Goal: Task Accomplishment & Management: Use online tool/utility

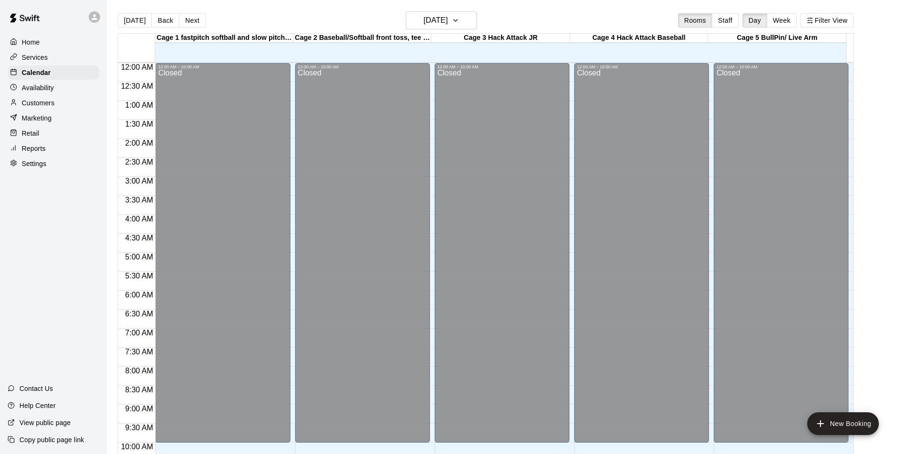
scroll to position [310, 0]
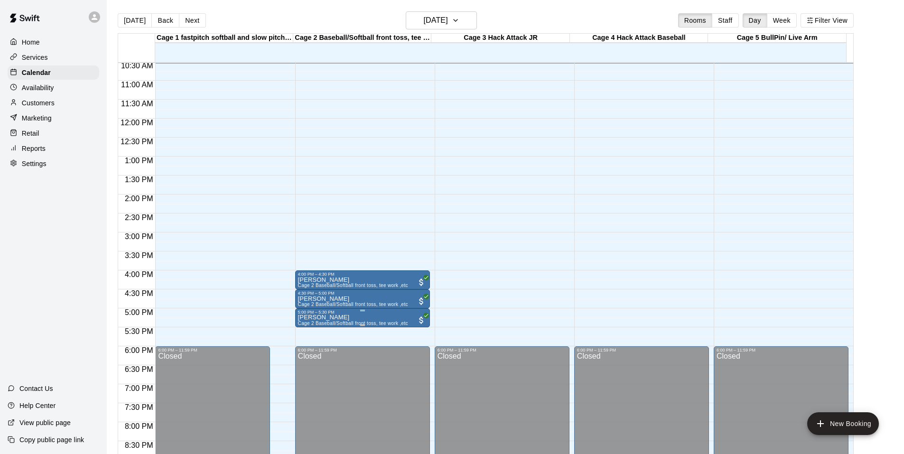
scroll to position [305, 0]
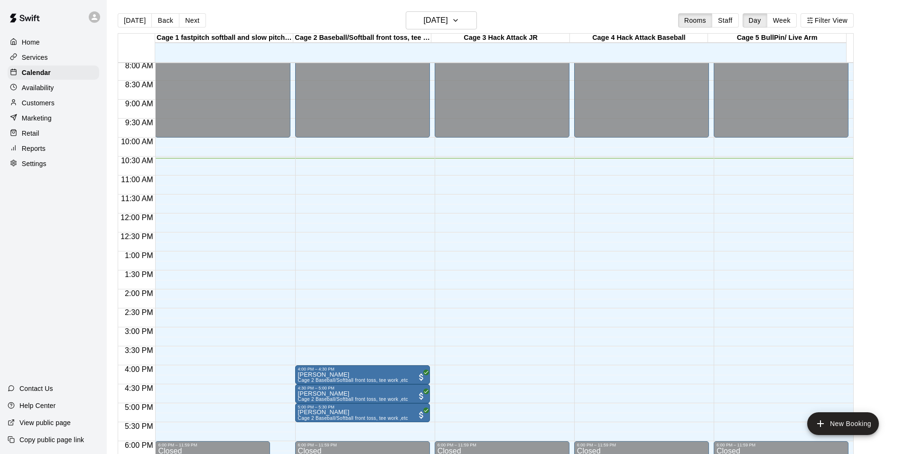
click at [28, 312] on div "Home Services Calendar Availability Customers Marketing Retail Reports Settings…" at bounding box center [53, 227] width 107 height 454
click at [831, 421] on button "New Booking" at bounding box center [843, 423] width 72 height 23
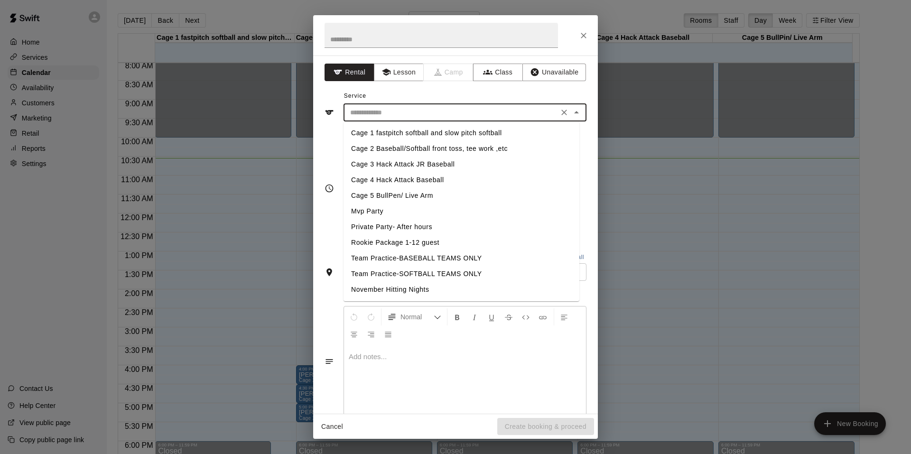
click at [377, 112] on input "text" at bounding box center [451, 113] width 209 height 12
click at [364, 152] on li "Cage 2 Baseball/Softball front toss, tee work ,etc" at bounding box center [462, 149] width 236 height 16
type input "**********"
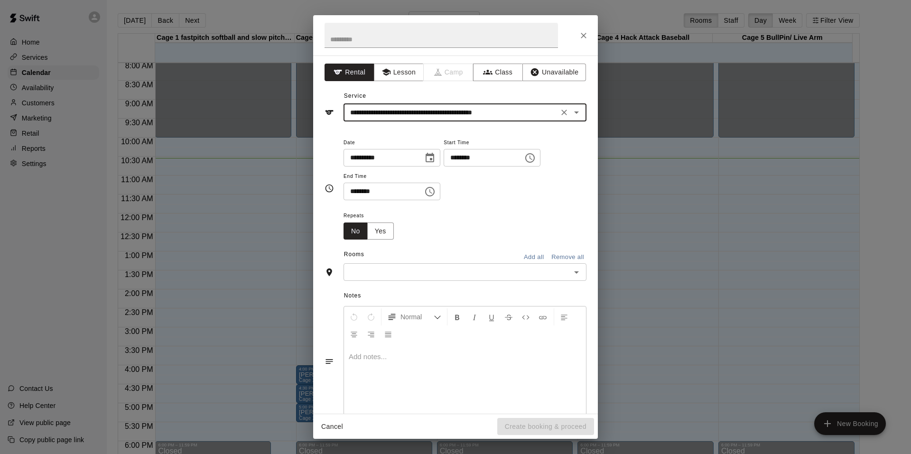
click at [456, 156] on input "********" at bounding box center [480, 158] width 73 height 18
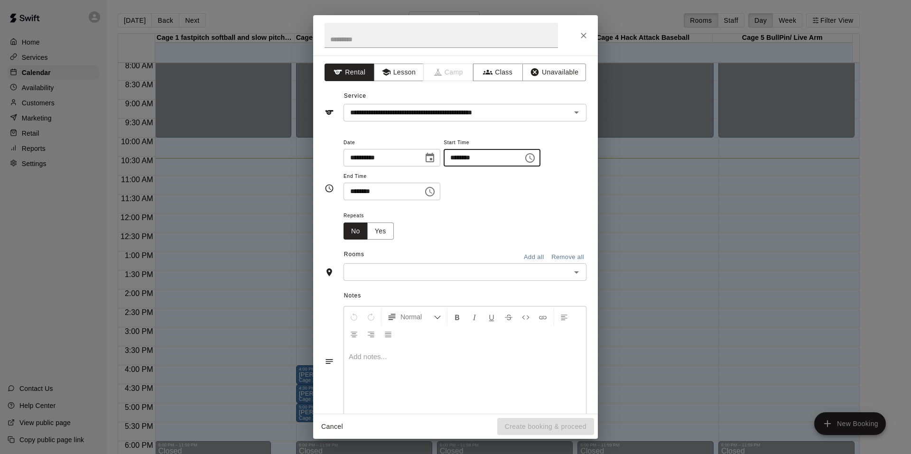
click at [463, 174] on div "**********" at bounding box center [465, 169] width 243 height 64
click at [408, 273] on input "text" at bounding box center [458, 272] width 222 height 12
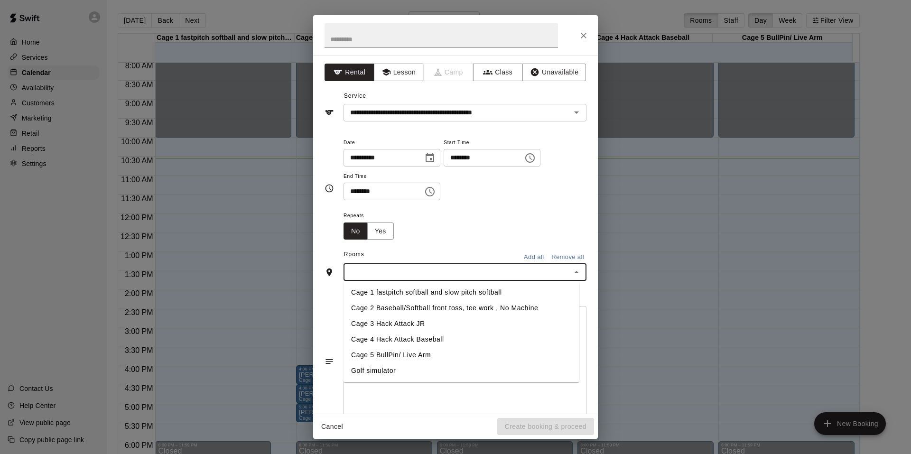
click at [384, 312] on li "Cage 2 Baseball/Softball front toss, tee work , No Machine" at bounding box center [462, 308] width 236 height 16
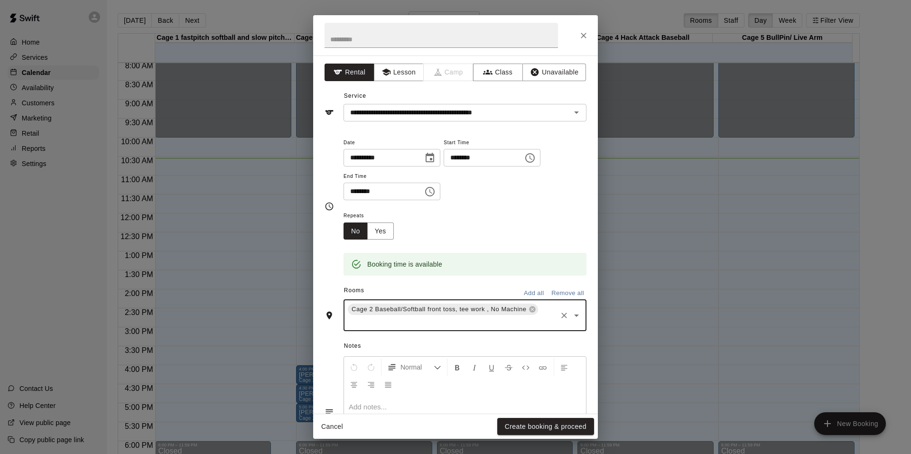
drag, startPoint x: 570, startPoint y: 432, endPoint x: 563, endPoint y: 428, distance: 8.1
click at [564, 429] on button "Create booking & proceed" at bounding box center [545, 427] width 97 height 18
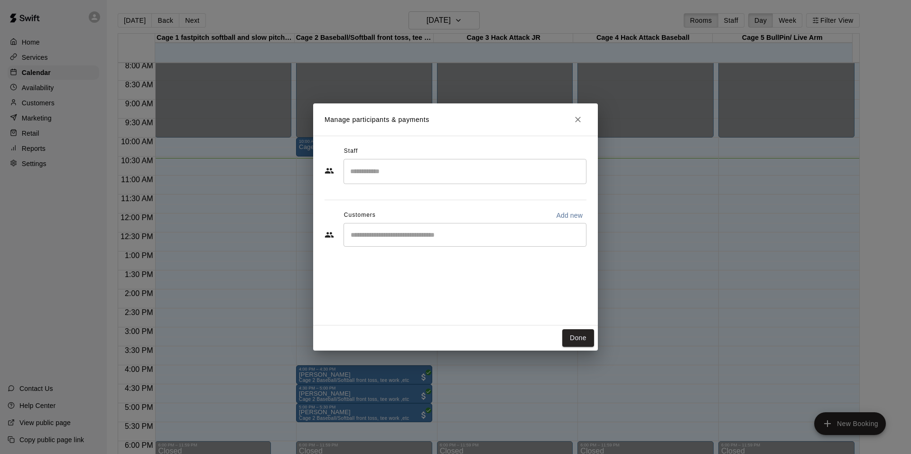
click at [403, 244] on div "​" at bounding box center [465, 235] width 243 height 24
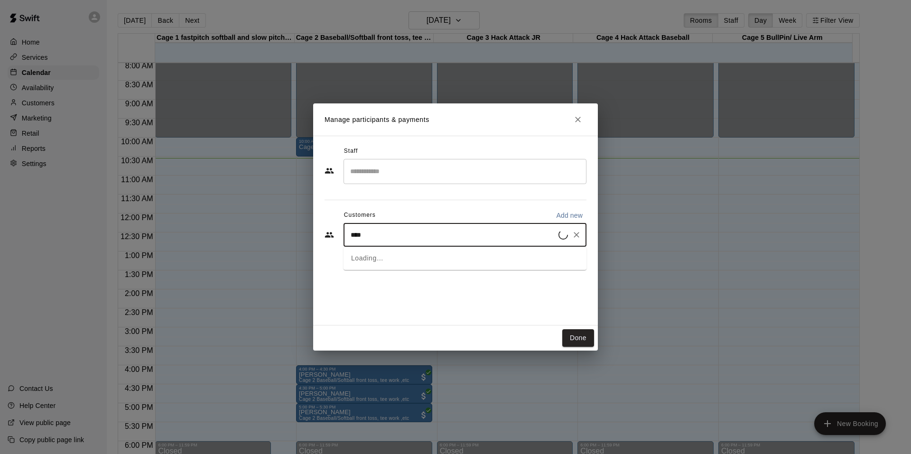
type input "*****"
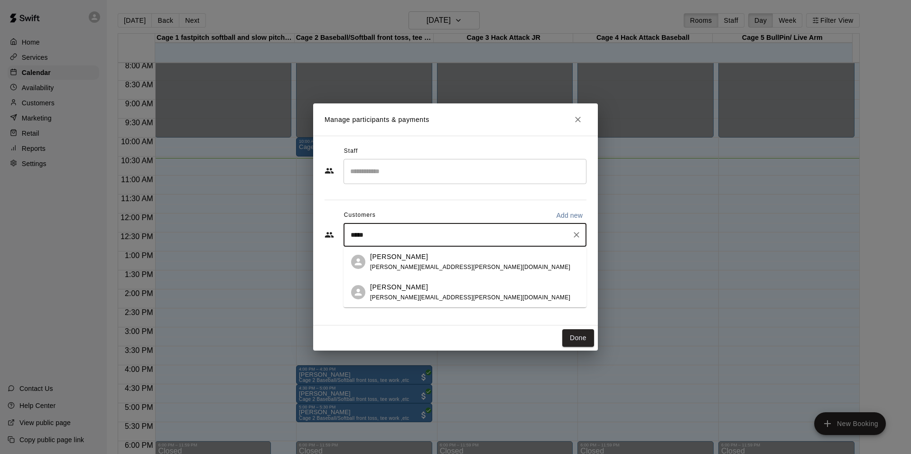
click at [407, 268] on span "alex.fibus@gmail.com" at bounding box center [470, 267] width 200 height 7
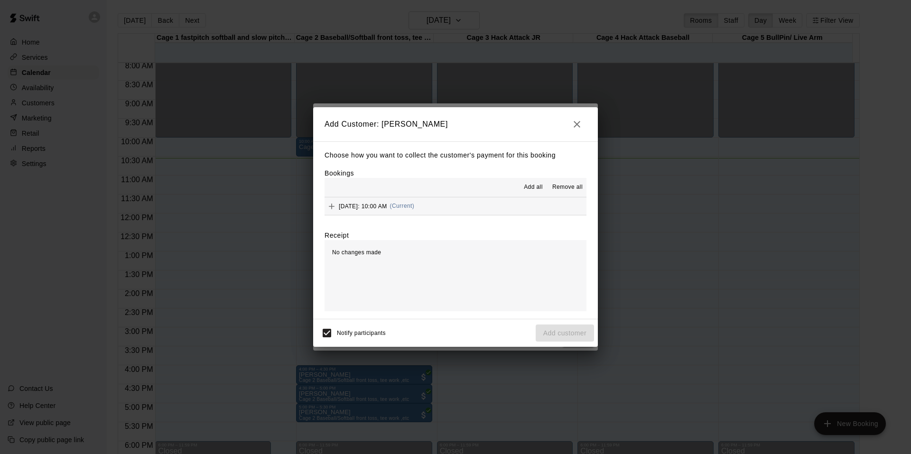
click at [387, 207] on span "Saturday, September 20: 10:00 AM" at bounding box center [363, 206] width 48 height 7
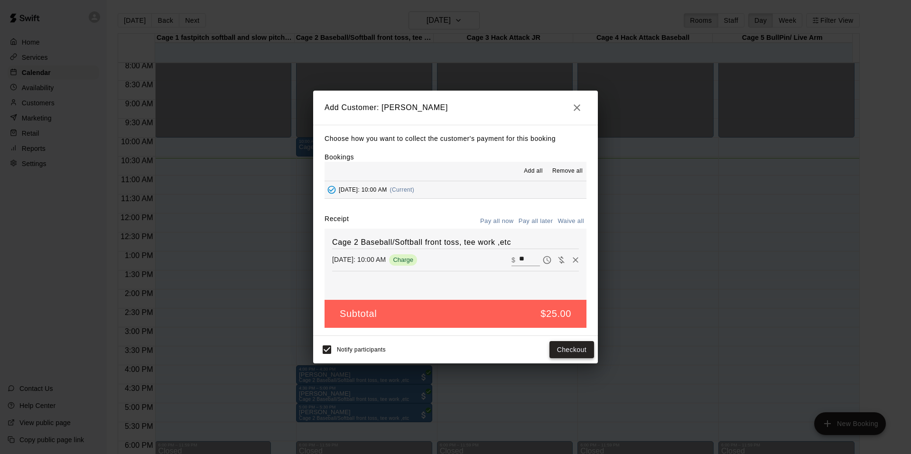
click at [589, 350] on button "Checkout" at bounding box center [572, 350] width 45 height 18
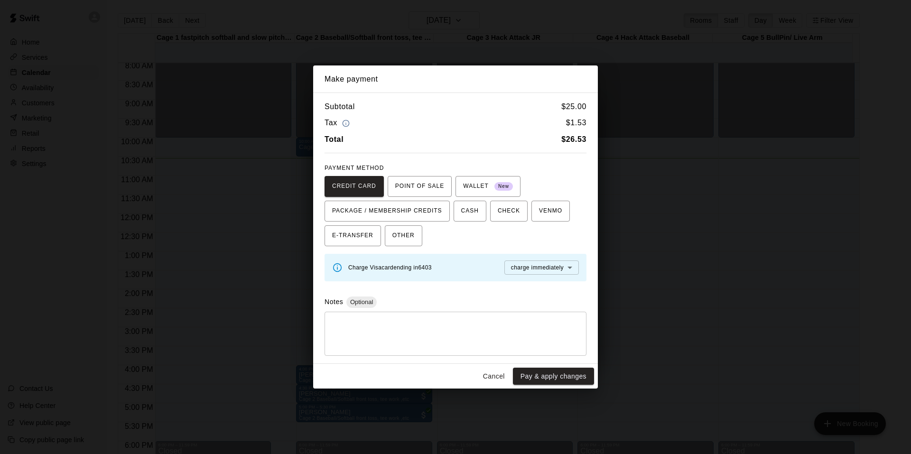
click at [551, 380] on button "Pay & apply changes" at bounding box center [553, 377] width 81 height 18
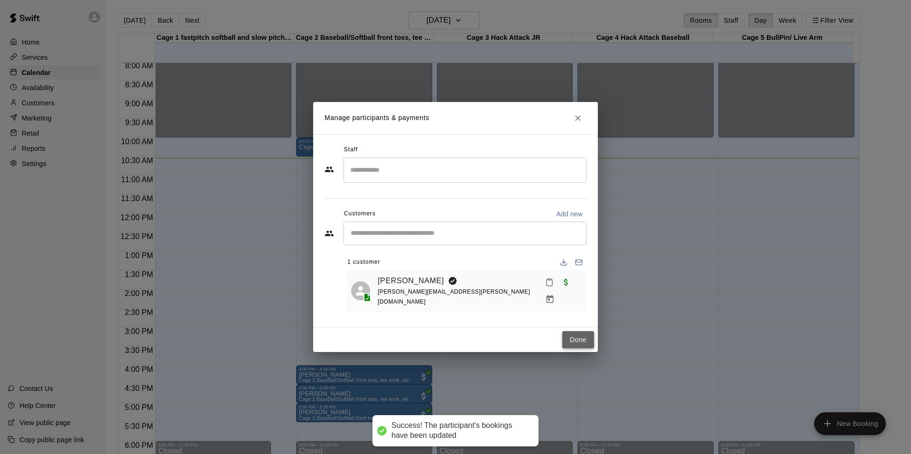
click at [579, 343] on button "Done" at bounding box center [578, 340] width 32 height 18
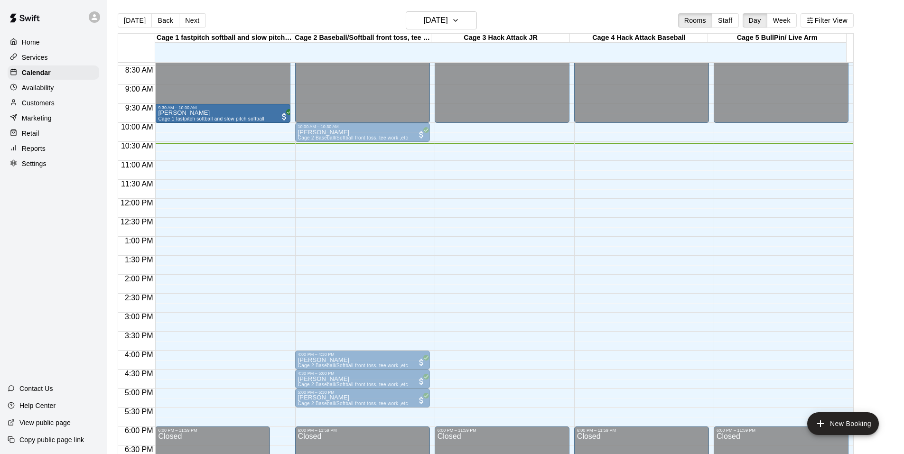
scroll to position [83, 0]
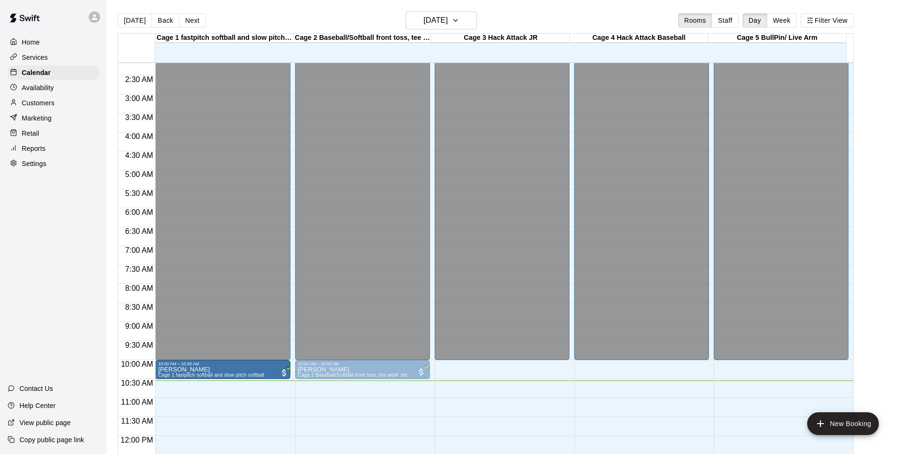
drag, startPoint x: 239, startPoint y: 395, endPoint x: 225, endPoint y: 368, distance: 31.2
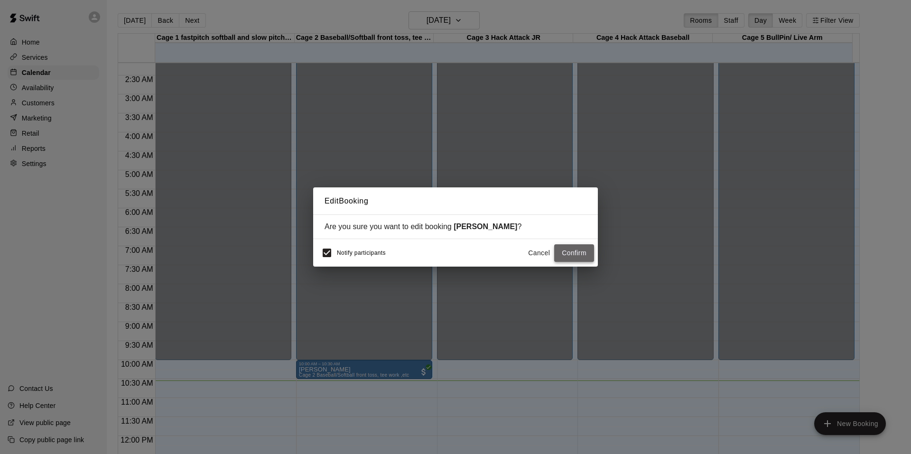
click at [578, 247] on button "Confirm" at bounding box center [574, 253] width 40 height 18
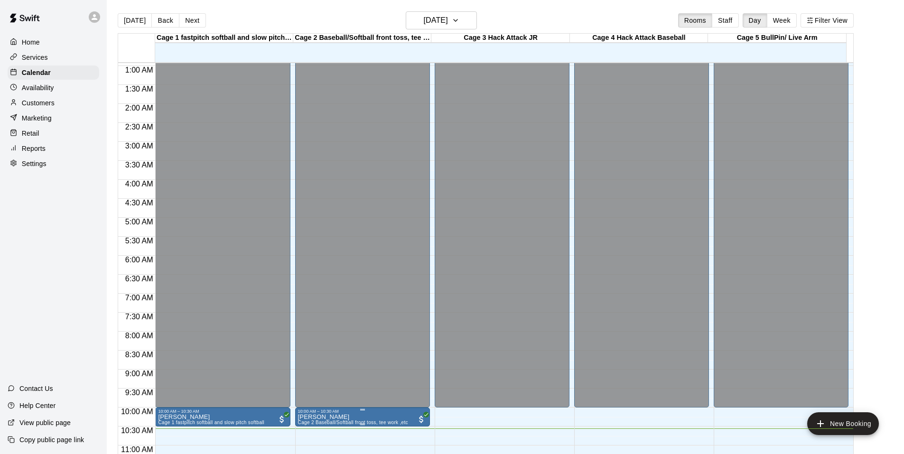
scroll to position [178, 0]
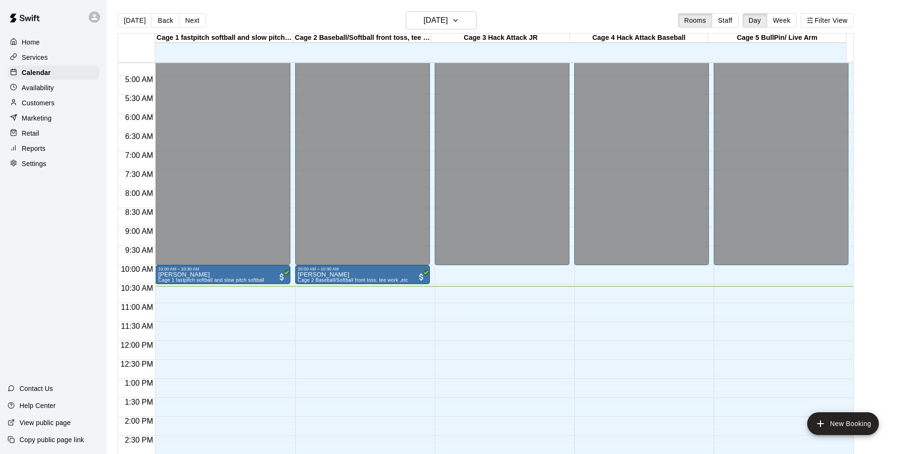
click at [51, 249] on div "Home Services Calendar Availability Customers Marketing Retail Reports Settings…" at bounding box center [53, 227] width 107 height 454
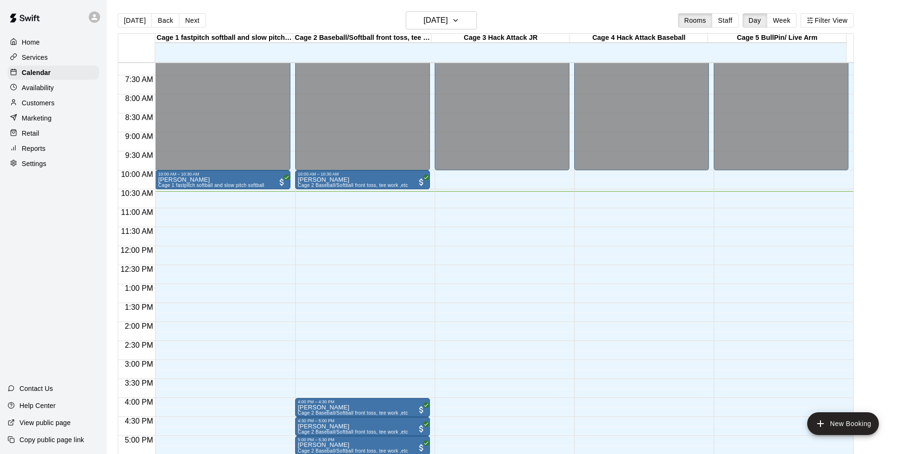
scroll to position [367, 0]
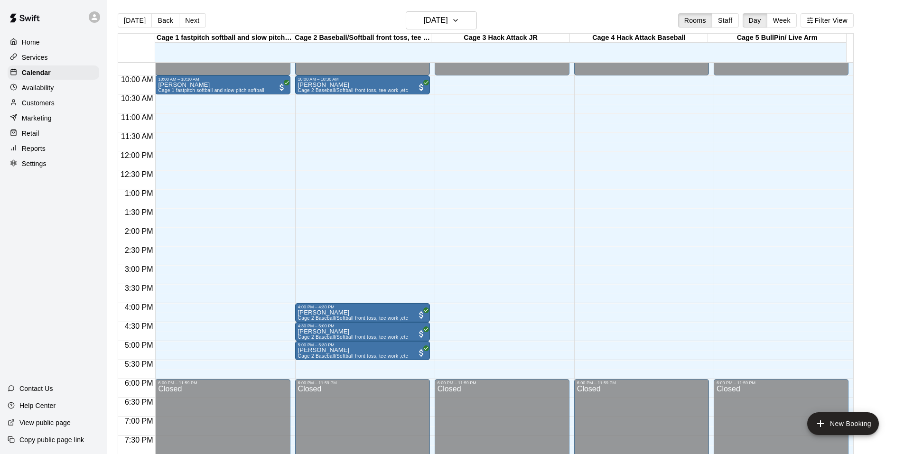
click at [22, 137] on p "Retail" at bounding box center [31, 133] width 18 height 9
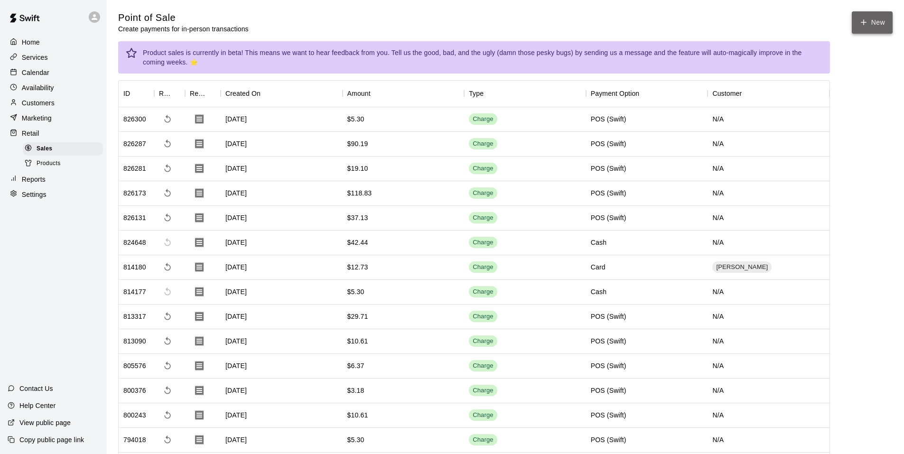
click at [874, 20] on button "New" at bounding box center [872, 22] width 41 height 22
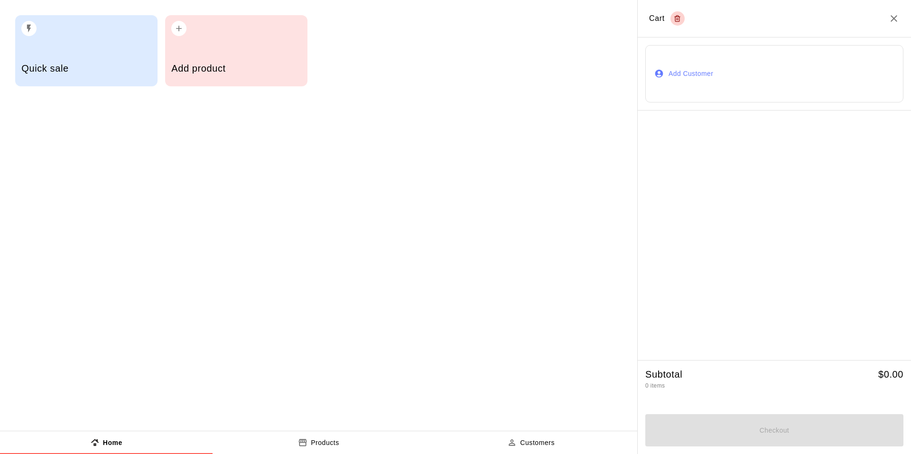
click at [115, 66] on h5 "Quick sale" at bounding box center [86, 68] width 130 height 13
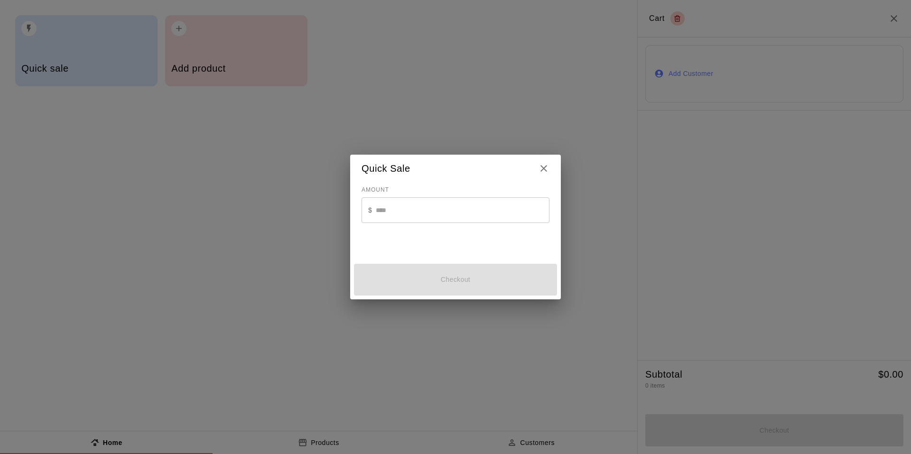
click at [405, 213] on input "text" at bounding box center [463, 209] width 174 height 25
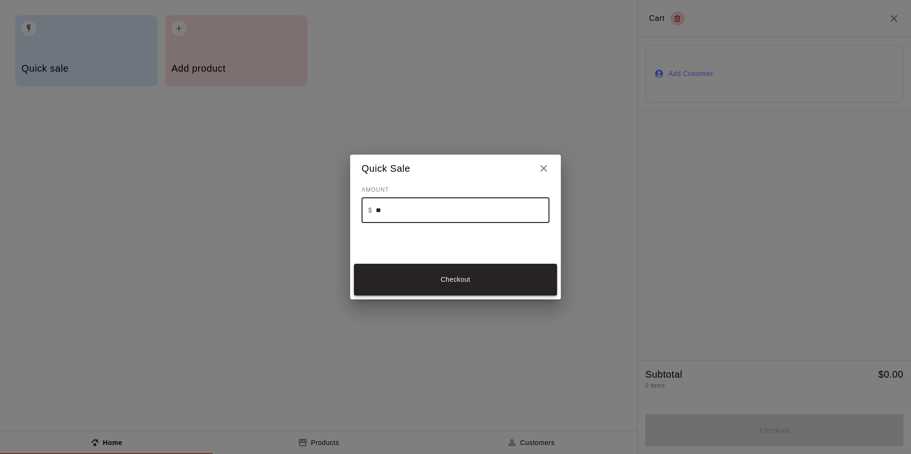
type input "**"
click at [412, 277] on button "Checkout" at bounding box center [455, 280] width 203 height 32
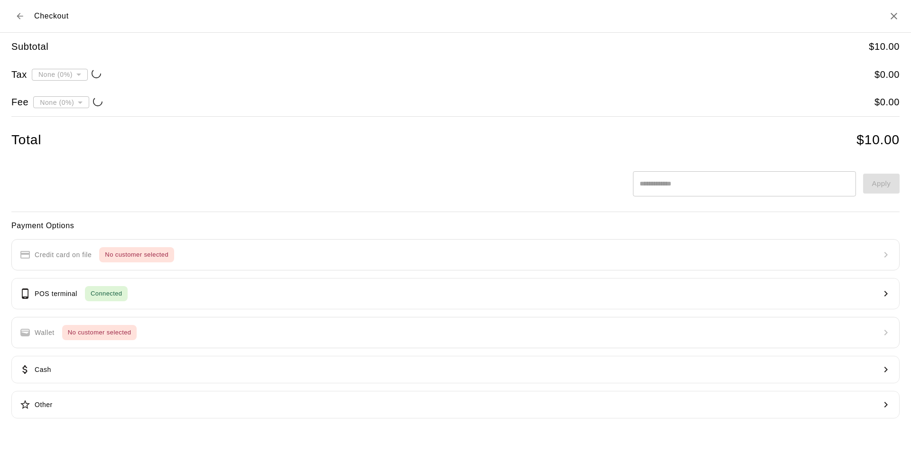
type input "**********"
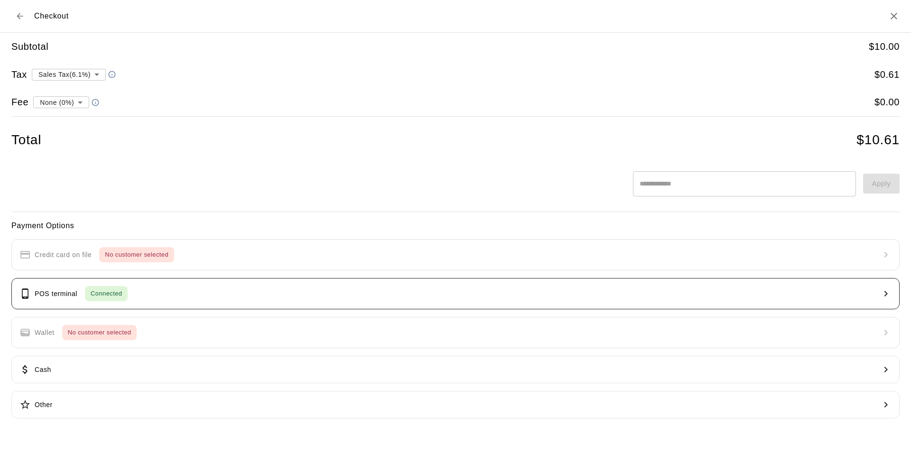
click at [44, 296] on p "POS terminal" at bounding box center [56, 294] width 43 height 10
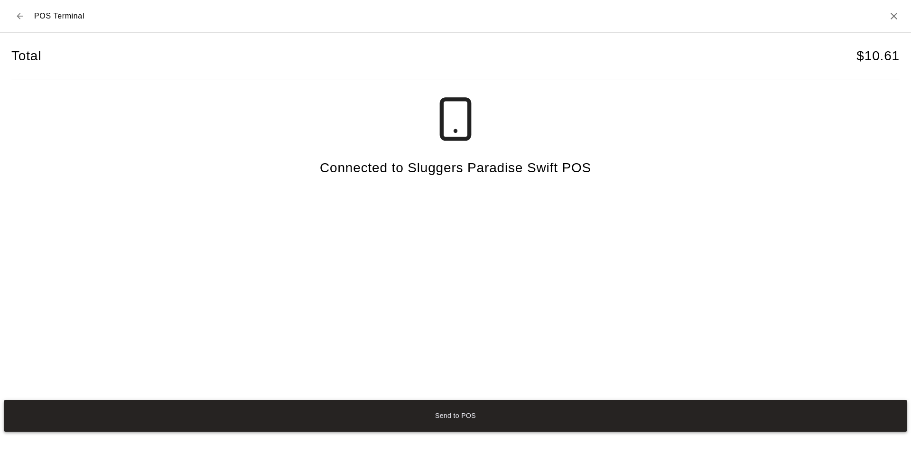
click at [341, 414] on button "Send to POS" at bounding box center [456, 416] width 904 height 32
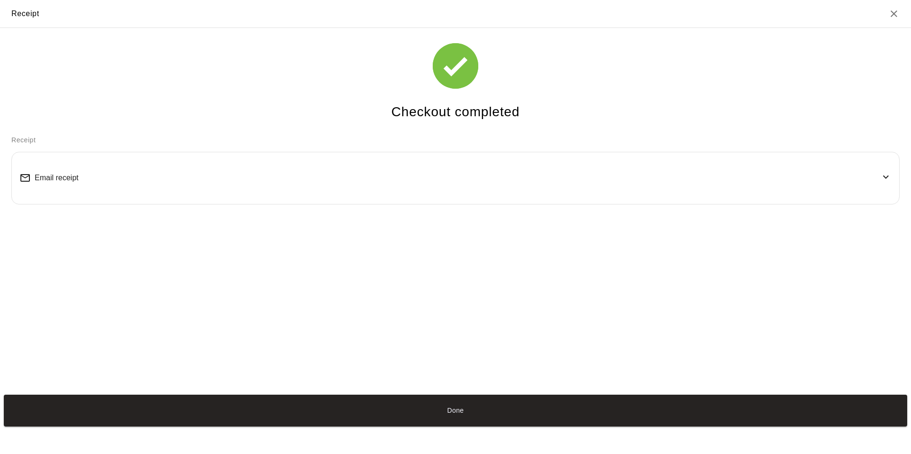
click at [585, 413] on button "Done" at bounding box center [456, 411] width 904 height 32
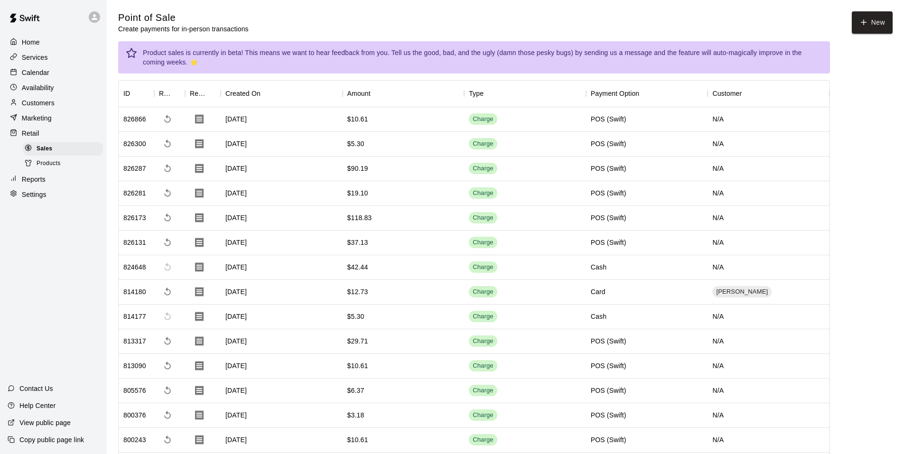
click at [55, 82] on div "Home Services Calendar Availability Customers Marketing Retail Sales Products R…" at bounding box center [53, 118] width 107 height 169
click at [55, 75] on div "Calendar" at bounding box center [54, 73] width 92 height 14
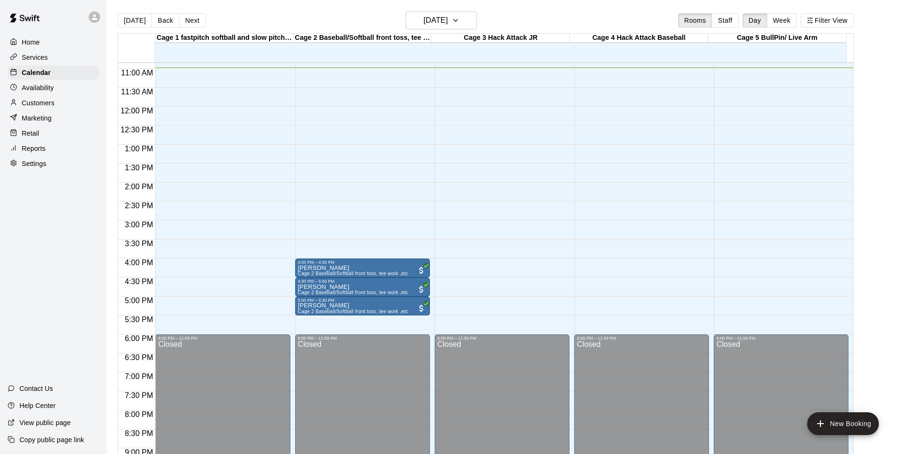
scroll to position [317, 0]
